Goal: Navigation & Orientation: Understand site structure

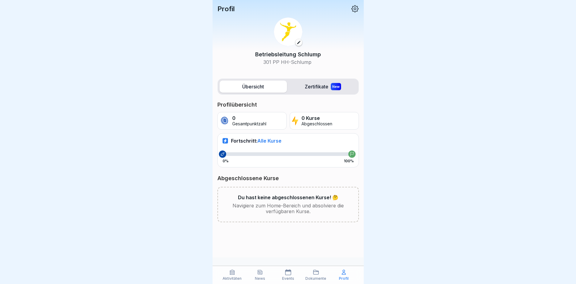
scroll to position [5, 0]
click at [236, 276] on p "Aktivitäten" at bounding box center [232, 278] width 19 height 4
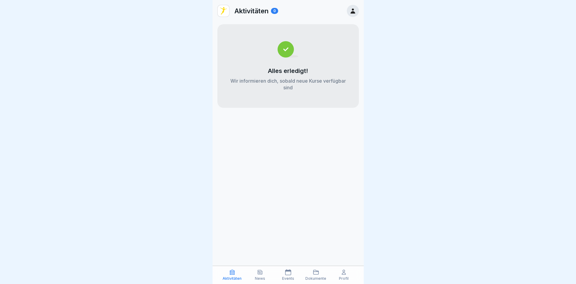
click at [262, 273] on icon at bounding box center [260, 272] width 6 height 6
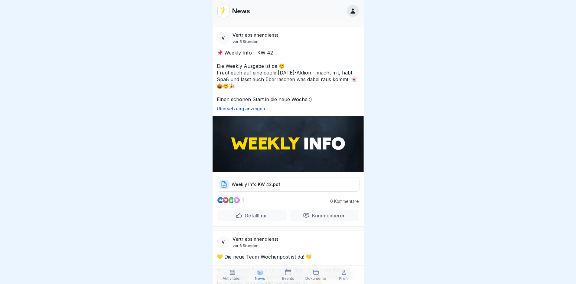
click at [351, 277] on div "Profil" at bounding box center [344, 274] width 25 height 11
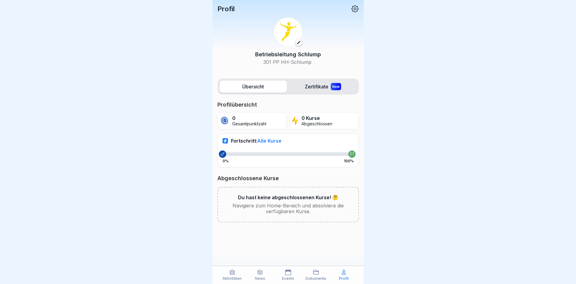
click at [324, 273] on div "Dokumente" at bounding box center [316, 274] width 25 height 11
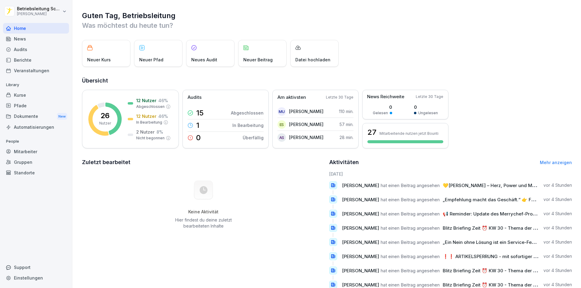
click at [29, 100] on div "Kurse" at bounding box center [36, 95] width 66 height 11
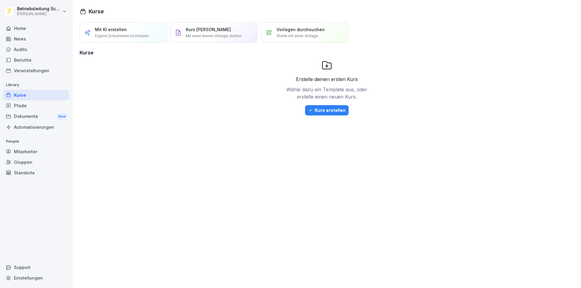
click at [26, 152] on div "Mitarbeiter" at bounding box center [36, 151] width 66 height 11
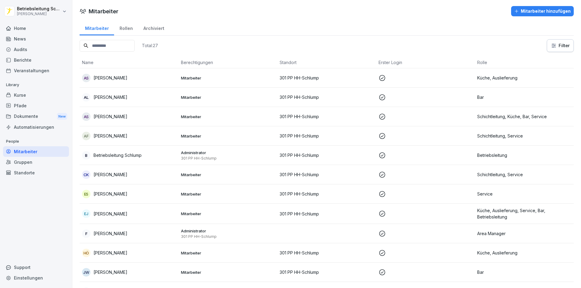
click at [34, 60] on div "Berichte" at bounding box center [36, 60] width 66 height 11
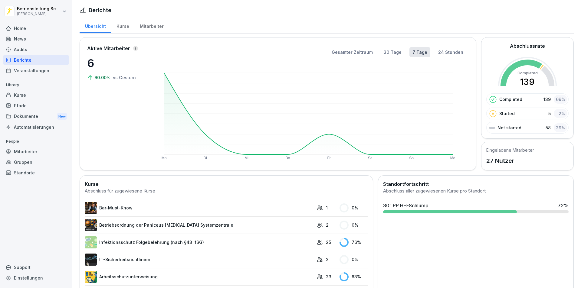
click at [35, 49] on div "Audits" at bounding box center [36, 49] width 66 height 11
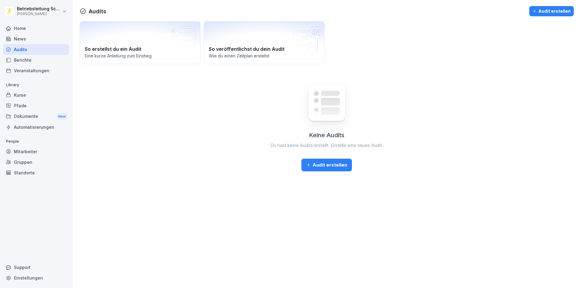
click at [33, 38] on div "News" at bounding box center [36, 39] width 66 height 11
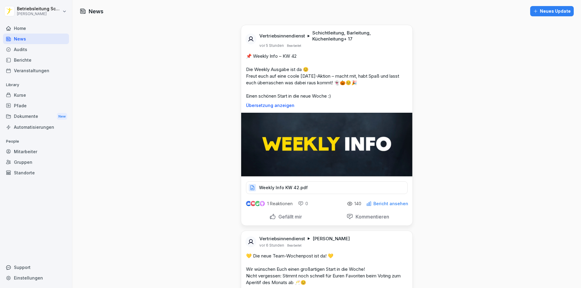
click at [35, 26] on div "Home" at bounding box center [36, 28] width 66 height 11
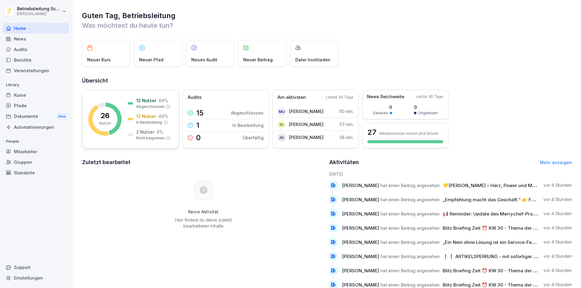
click at [129, 104] on div at bounding box center [130, 103] width 5 height 2
